Goal: Find specific page/section: Find specific page/section

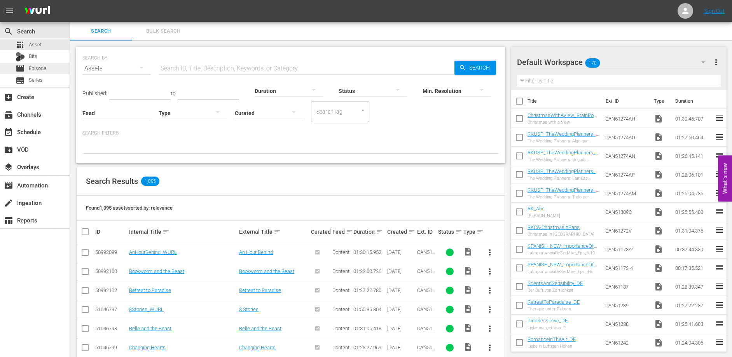
click at [40, 68] on span "Episode" at bounding box center [37, 69] width 17 height 8
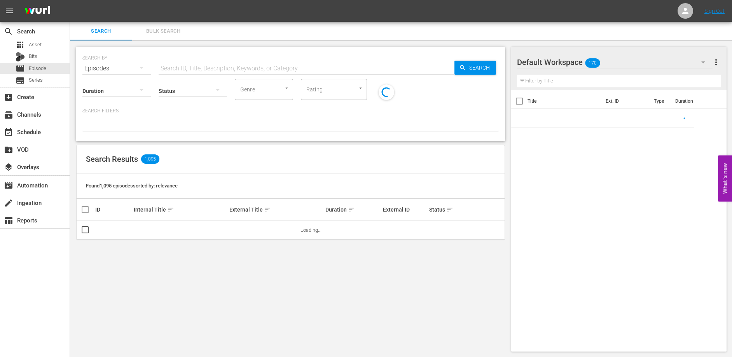
click at [188, 67] on input "text" at bounding box center [307, 68] width 296 height 19
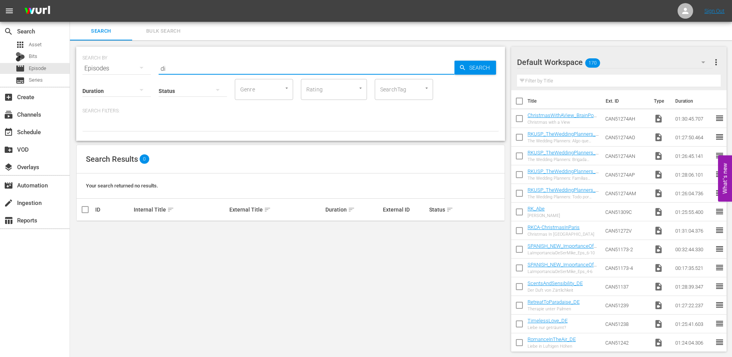
type input "d"
click at [39, 41] on span "Asset" at bounding box center [35, 45] width 13 height 8
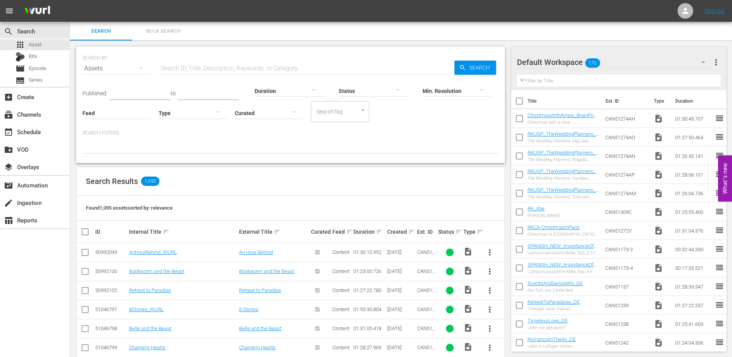
click at [218, 69] on input "text" at bounding box center [307, 68] width 296 height 19
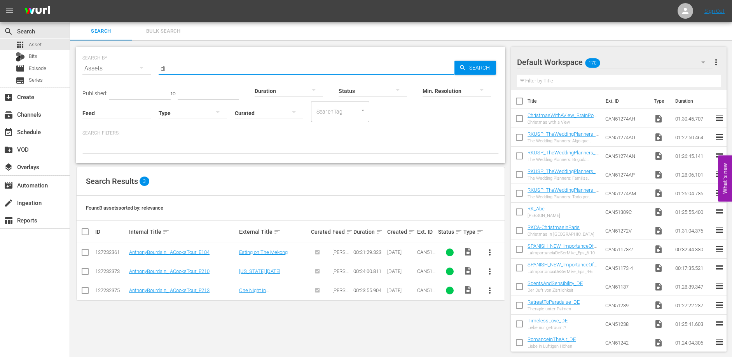
type input "d"
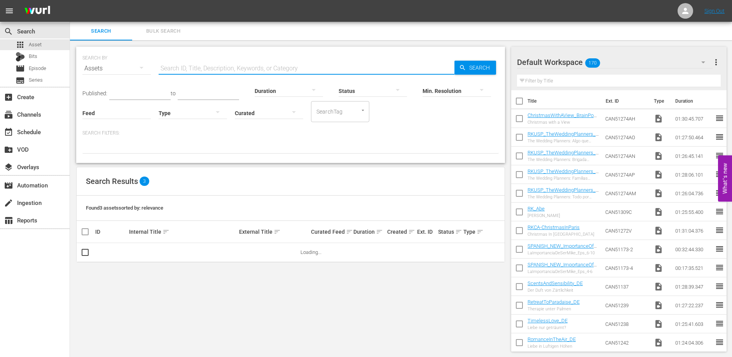
click at [281, 45] on div "SEARCH BY Search By Assets Search ID, Title, Description, Keywords, or Category…" at bounding box center [290, 198] width 441 height 317
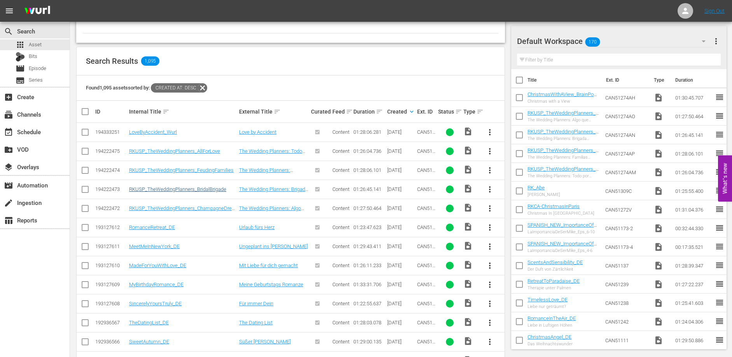
scroll to position [72, 0]
